Goal: Book appointment/travel/reservation

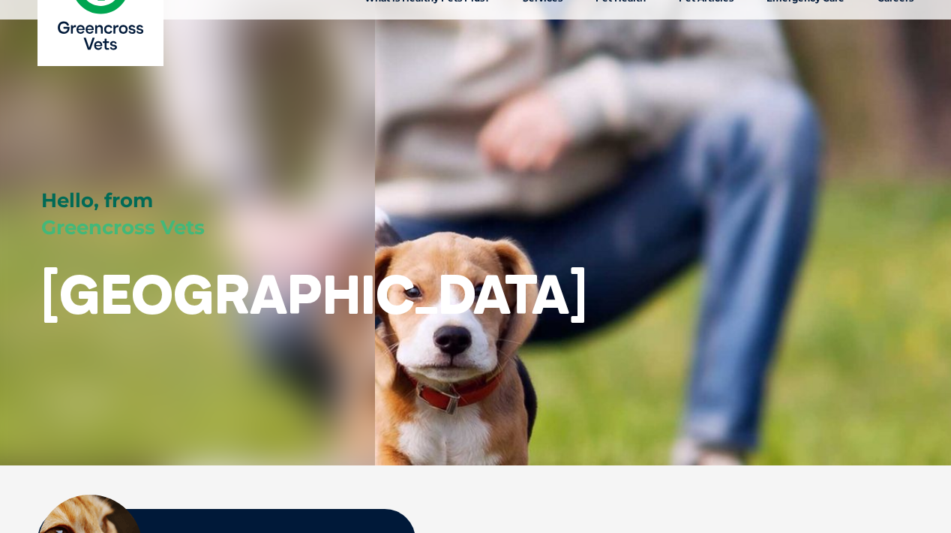
scroll to position [62, 0]
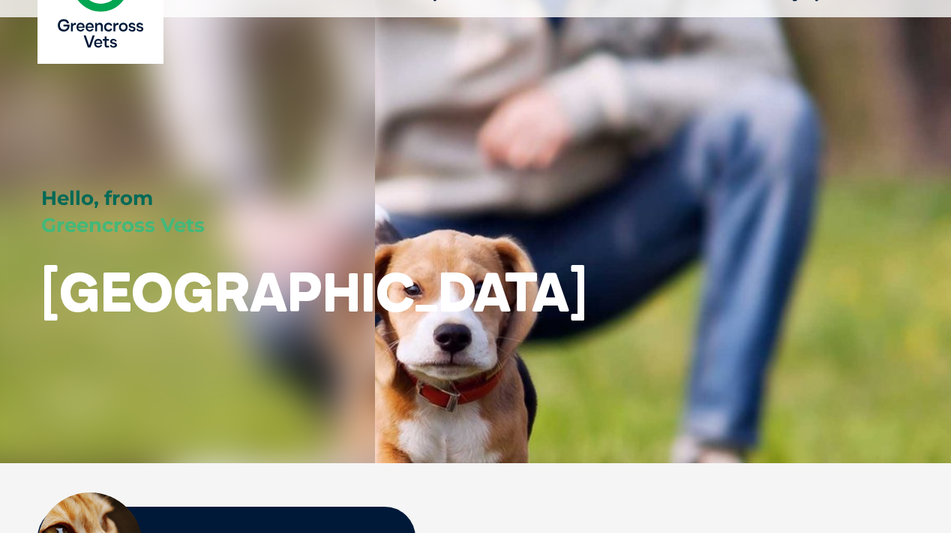
click at [100, 35] on img at bounding box center [101, 1] width 126 height 126
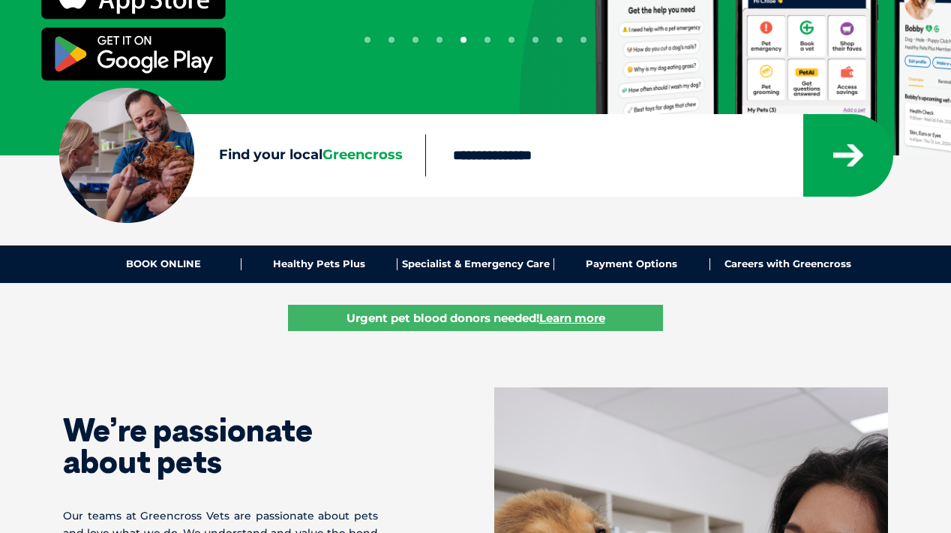
scroll to position [283, 0]
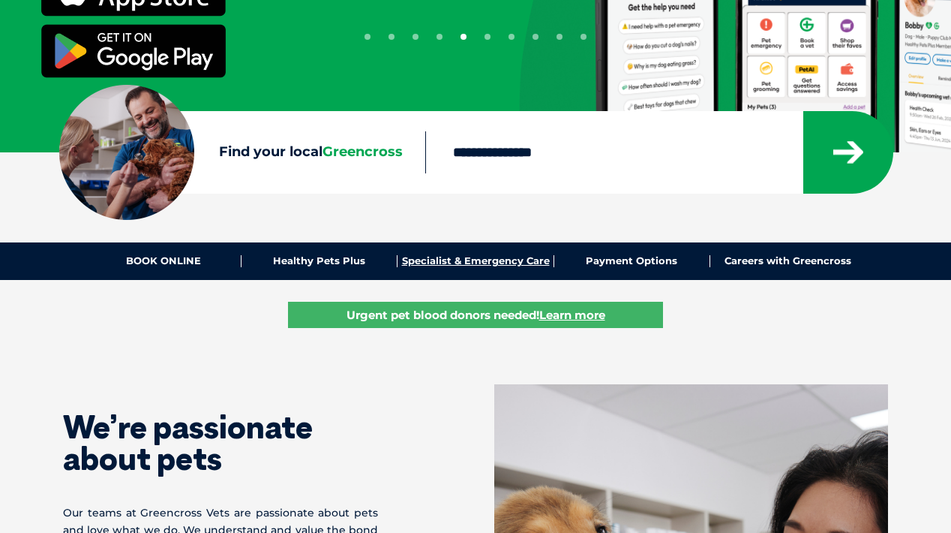
click at [470, 258] on link "Specialist & Emergency Care" at bounding box center [476, 261] width 156 height 12
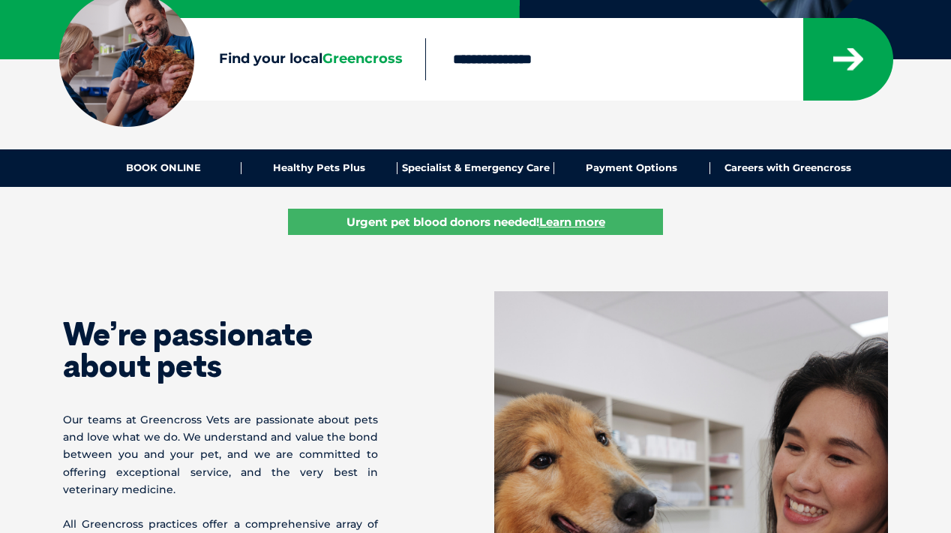
scroll to position [377, 0]
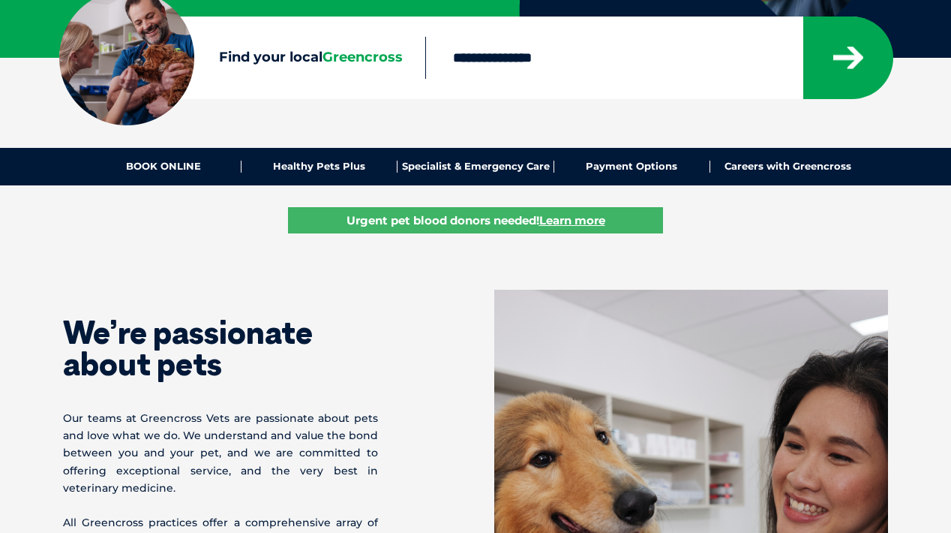
click at [511, 63] on input "Find your local Greencross" at bounding box center [613, 58] width 377 height 42
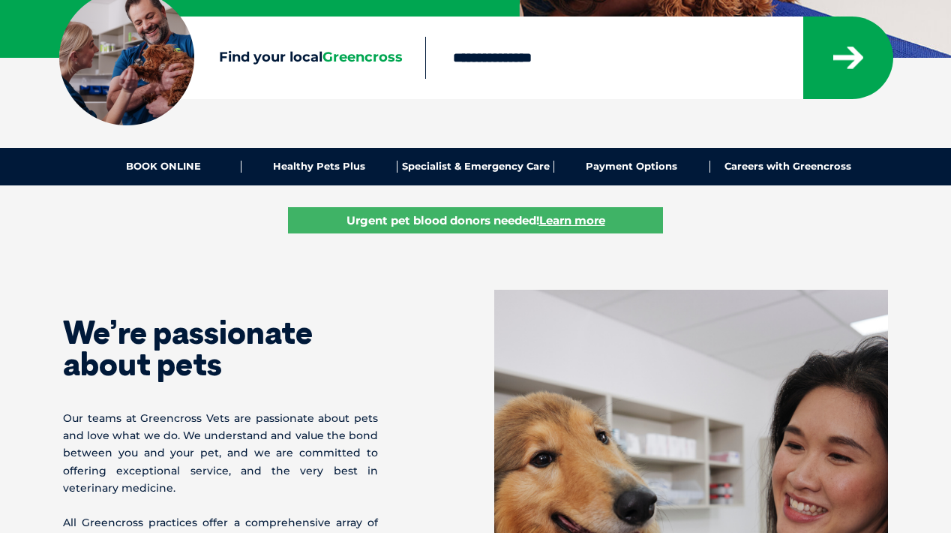
click at [690, 91] on div at bounding box center [658, 58] width 467 height 83
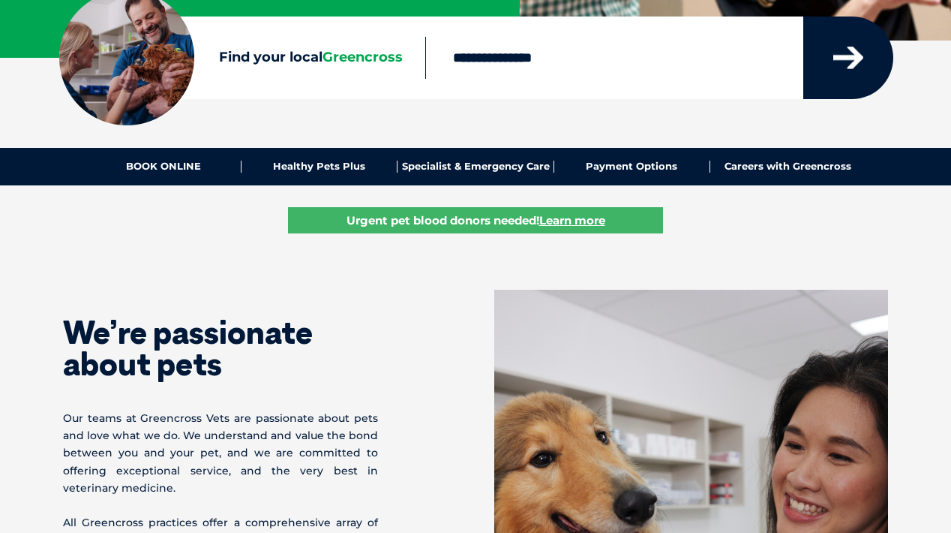
click at [846, 77] on button "submit" at bounding box center [849, 58] width 90 height 83
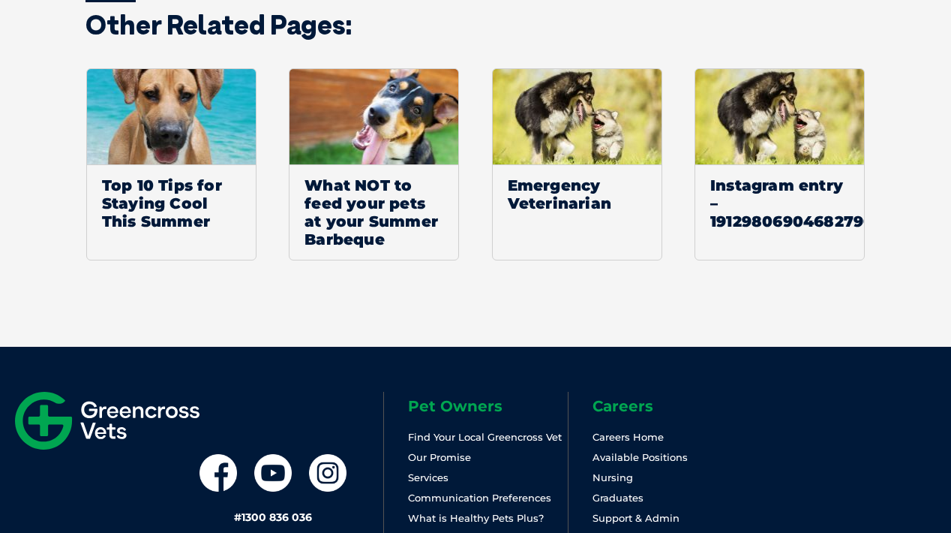
scroll to position [2175, 0]
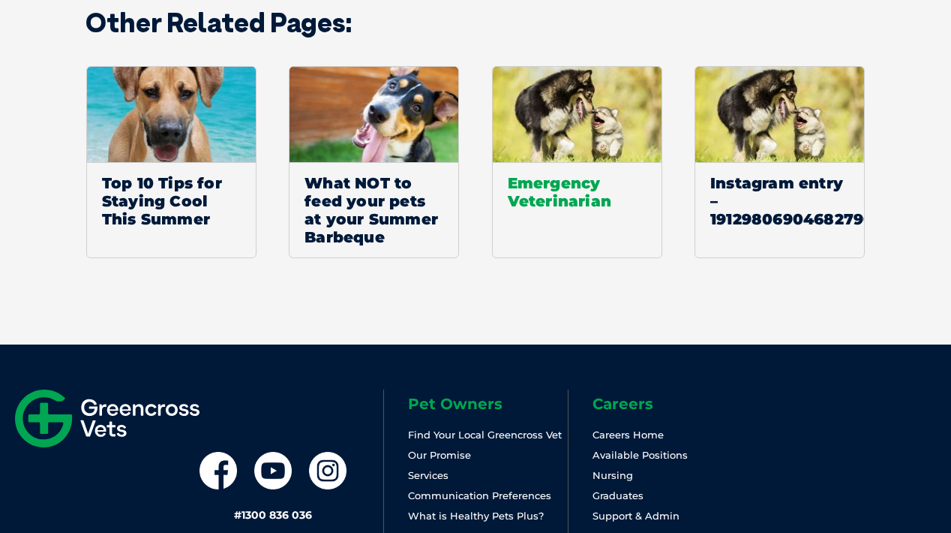
click at [555, 194] on span "Emergency Veterinarian" at bounding box center [577, 191] width 169 height 59
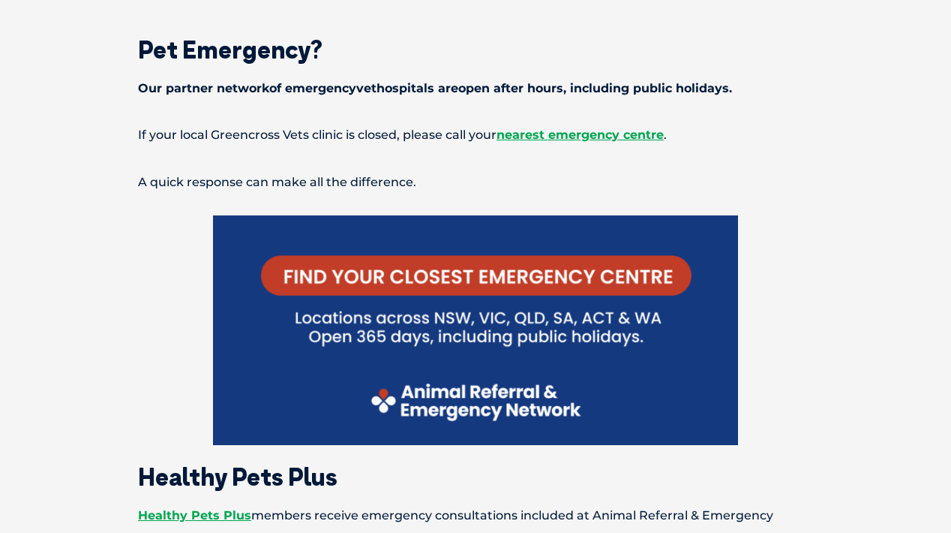
scroll to position [402, 0]
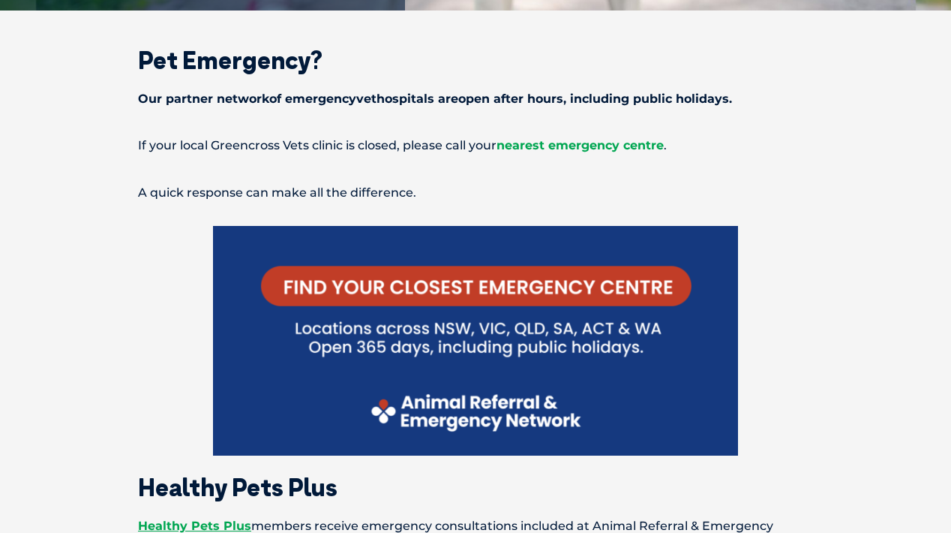
click at [564, 146] on span "nearest emergency centre" at bounding box center [580, 145] width 167 height 14
click at [560, 146] on span "nearest emergency centre" at bounding box center [580, 145] width 167 height 14
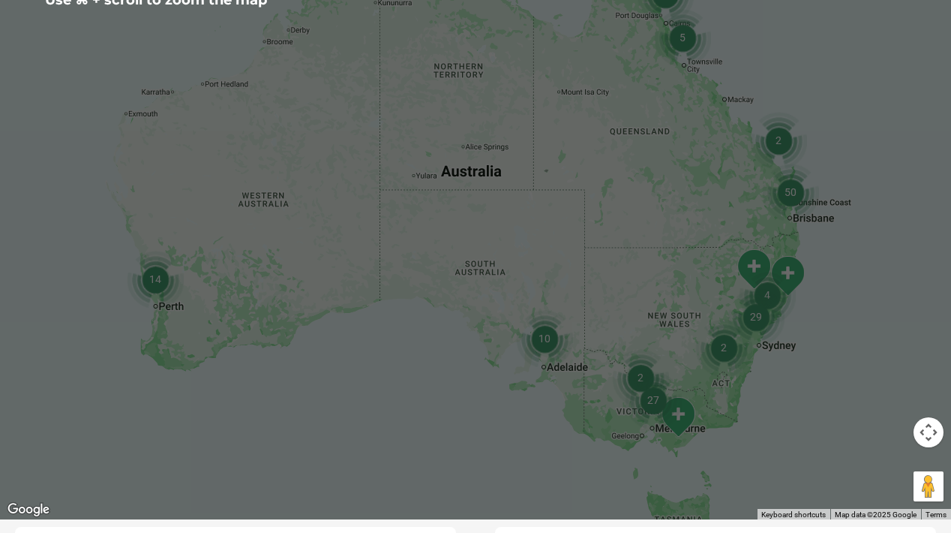
scroll to position [432, 0]
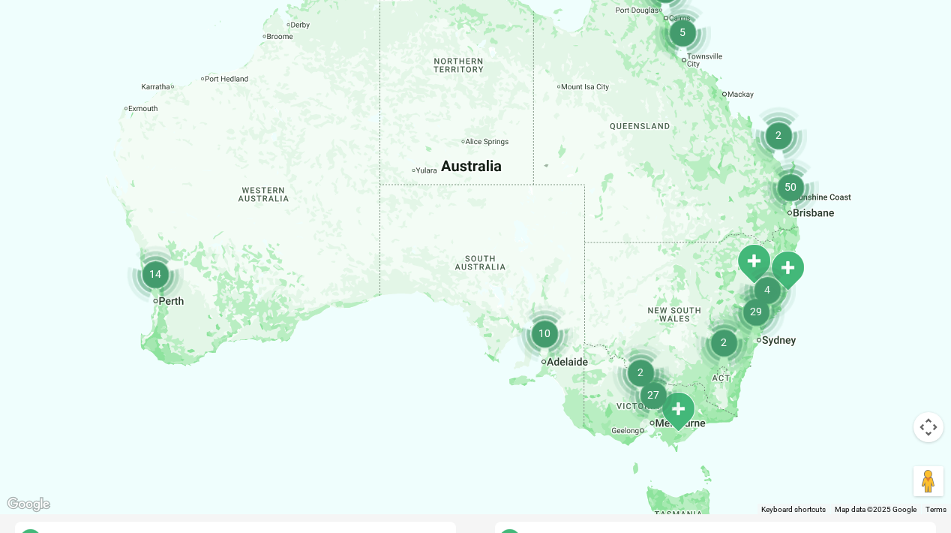
click at [867, 293] on div at bounding box center [475, 224] width 951 height 579
click at [771, 284] on img "29" at bounding box center [756, 311] width 57 height 57
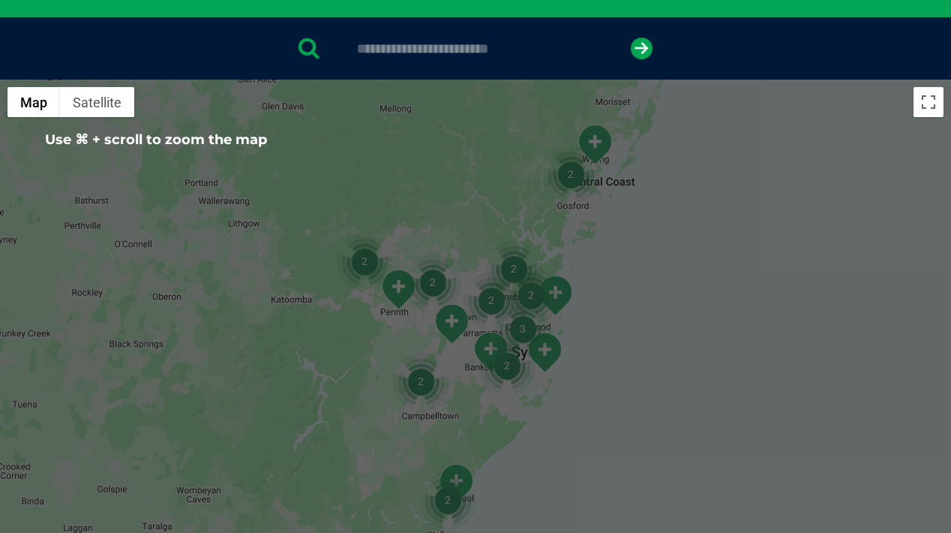
scroll to position [286, 0]
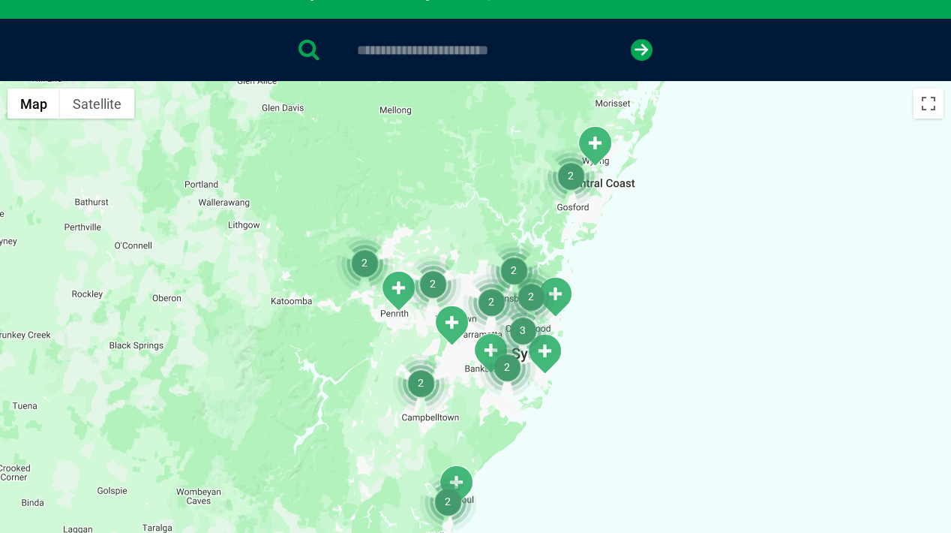
click at [570, 176] on img "2" at bounding box center [571, 175] width 57 height 57
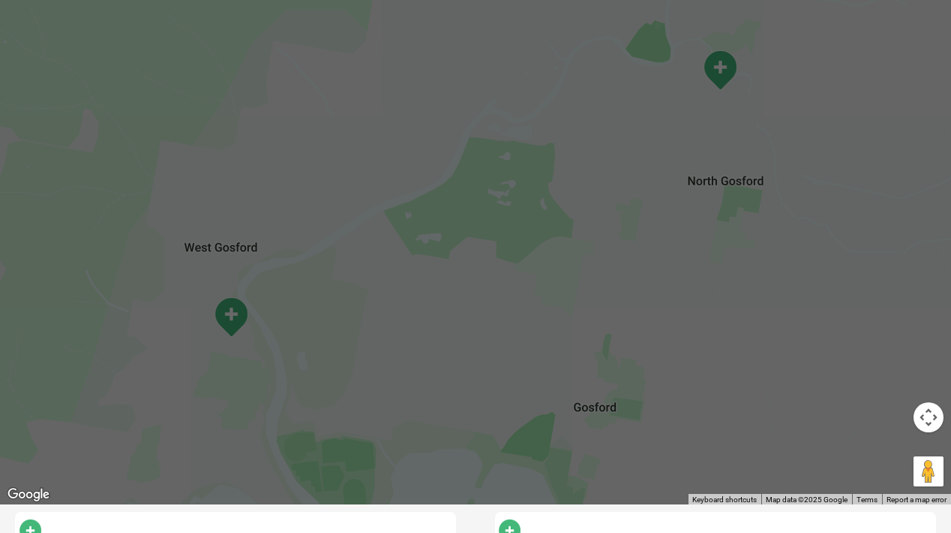
scroll to position [441, 0]
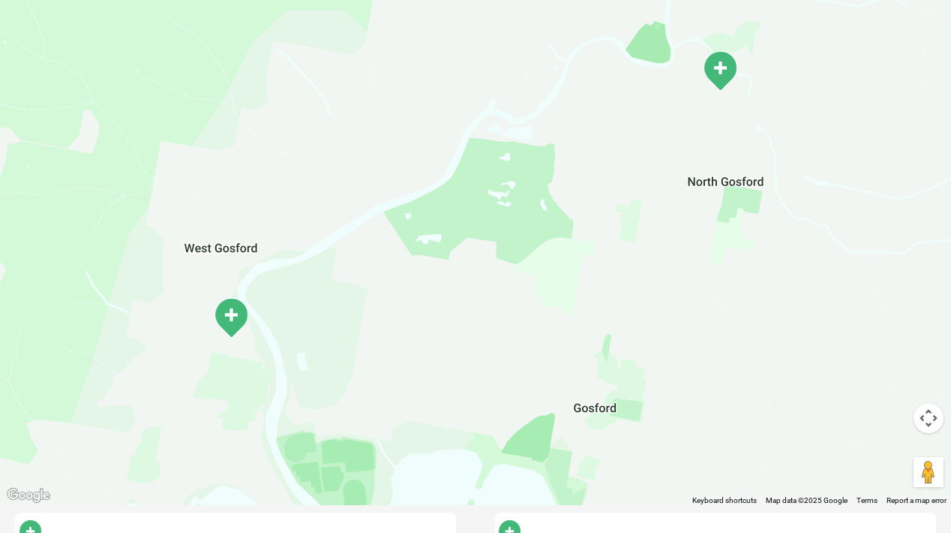
click at [230, 314] on img "West Gosford" at bounding box center [231, 317] width 38 height 41
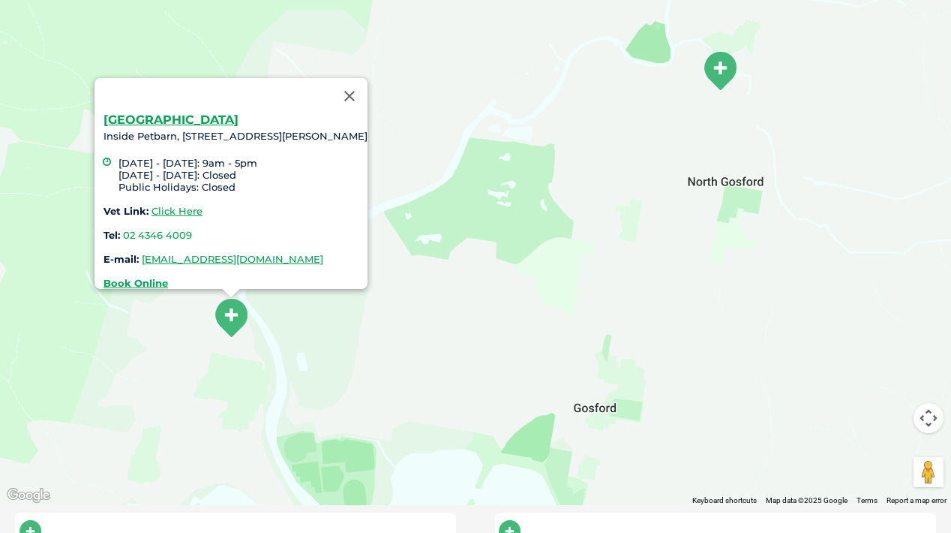
click at [722, 65] on img "Wyoming" at bounding box center [721, 70] width 38 height 41
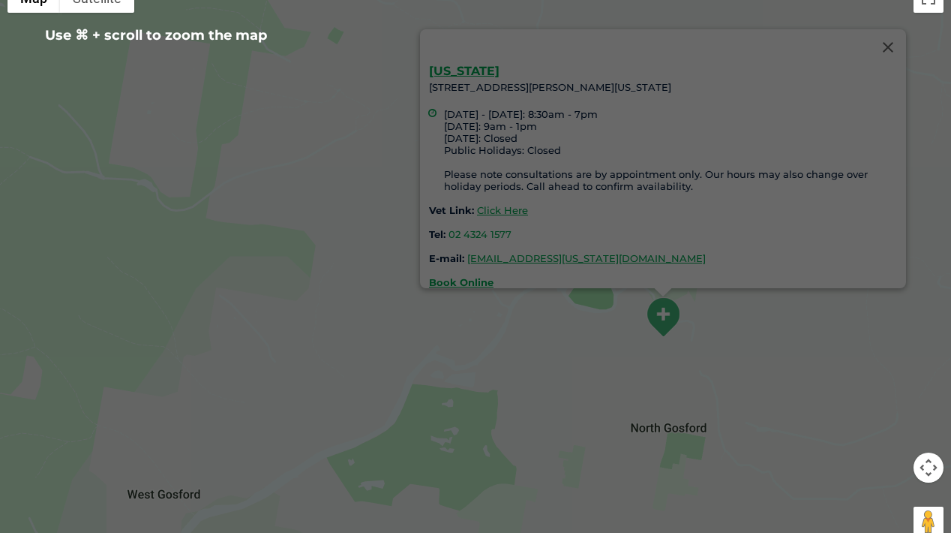
scroll to position [398, 0]
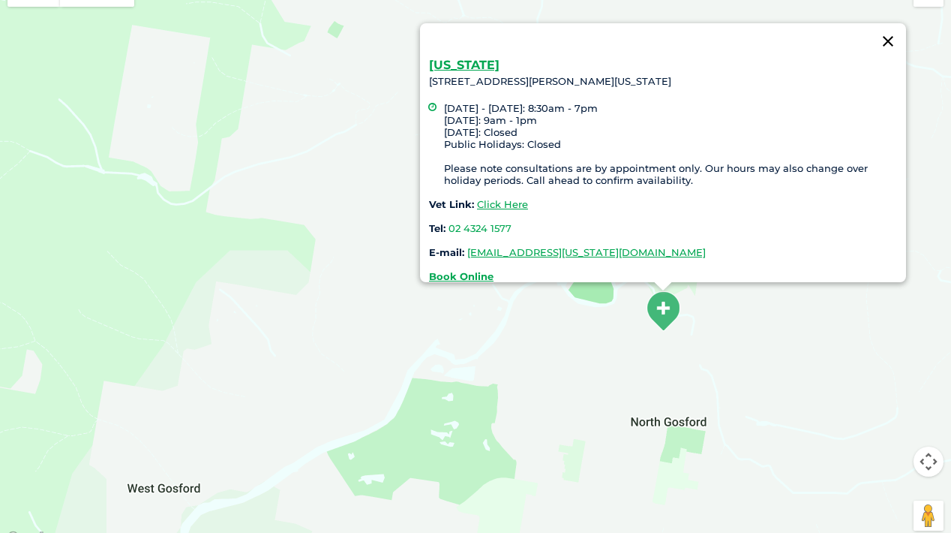
click at [890, 32] on button "Close" at bounding box center [888, 41] width 36 height 36
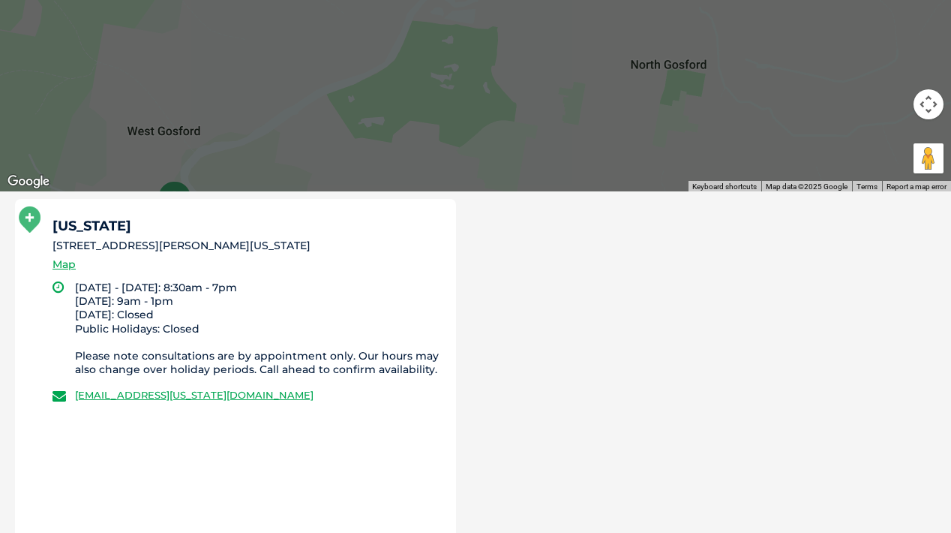
scroll to position [757, 0]
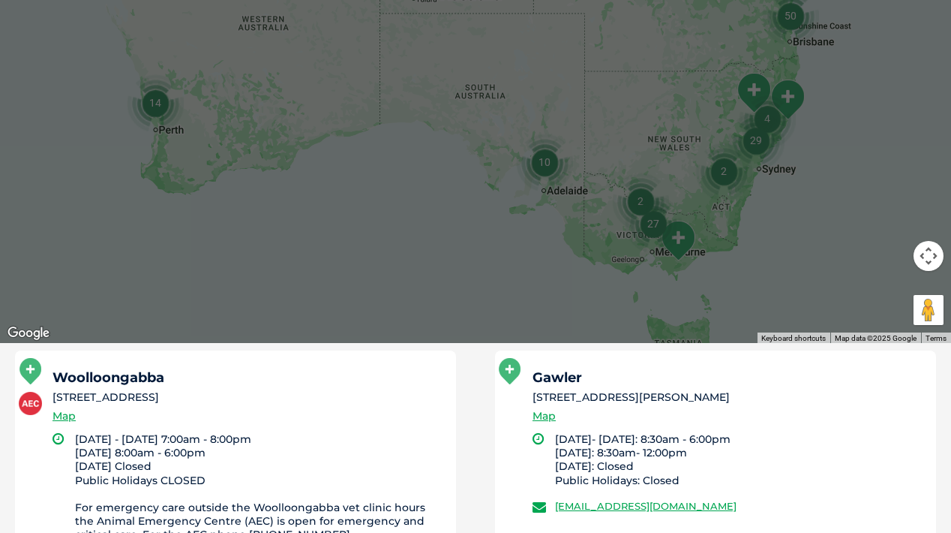
scroll to position [601, 0]
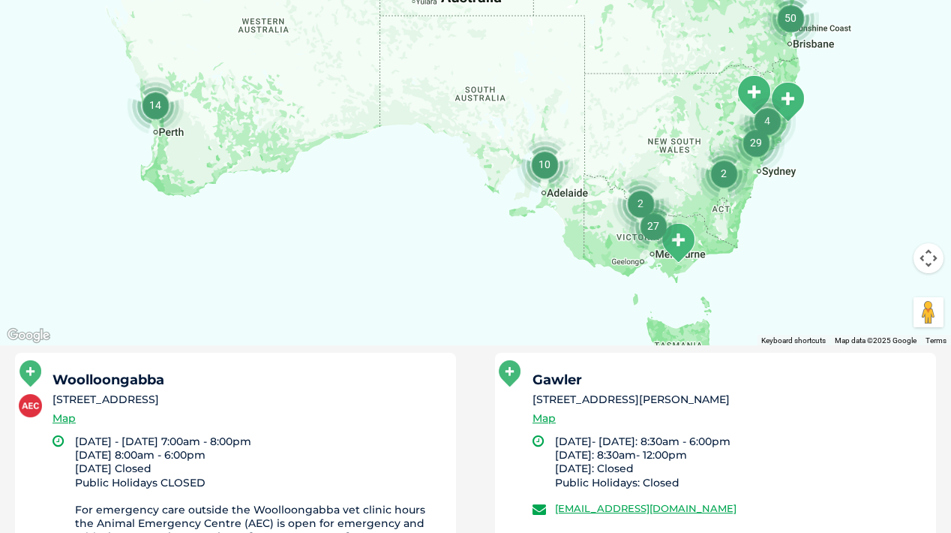
click at [765, 114] on img "29" at bounding box center [756, 142] width 57 height 57
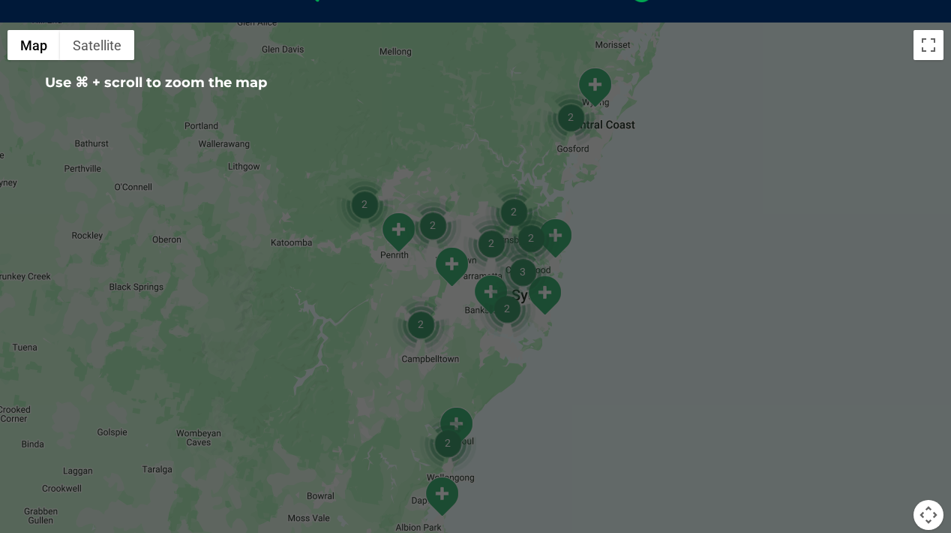
scroll to position [338, 0]
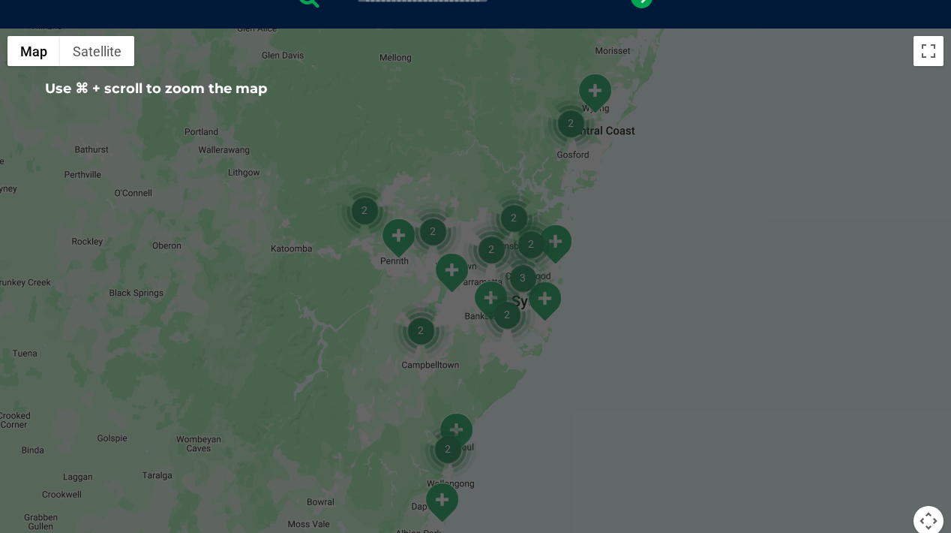
click at [572, 124] on img "2" at bounding box center [571, 123] width 57 height 57
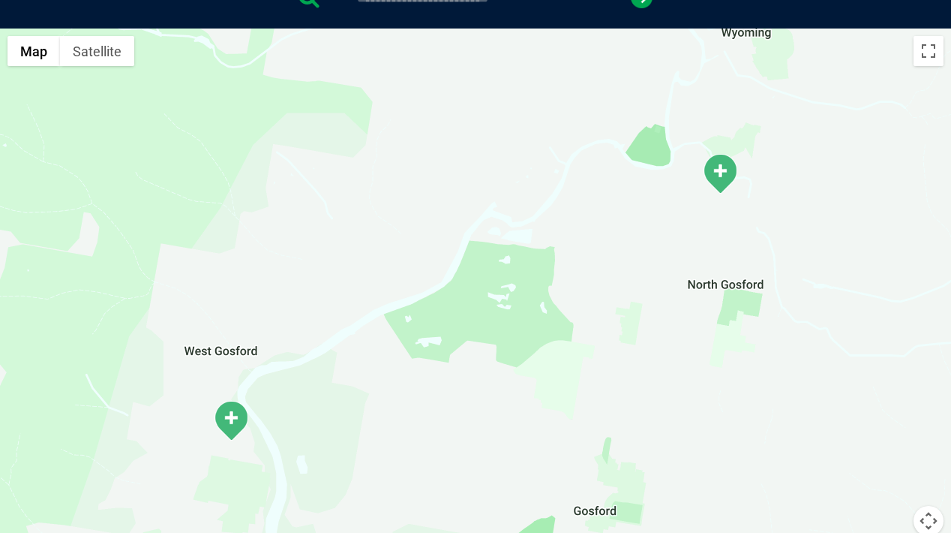
click at [237, 418] on img "West Gosford" at bounding box center [231, 420] width 38 height 41
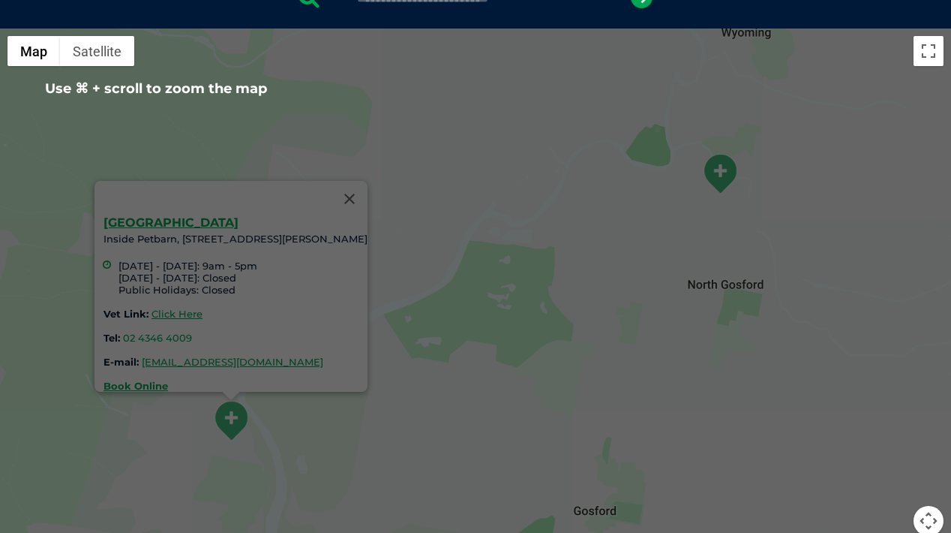
scroll to position [340, 0]
